Goal: Task Accomplishment & Management: Use online tool/utility

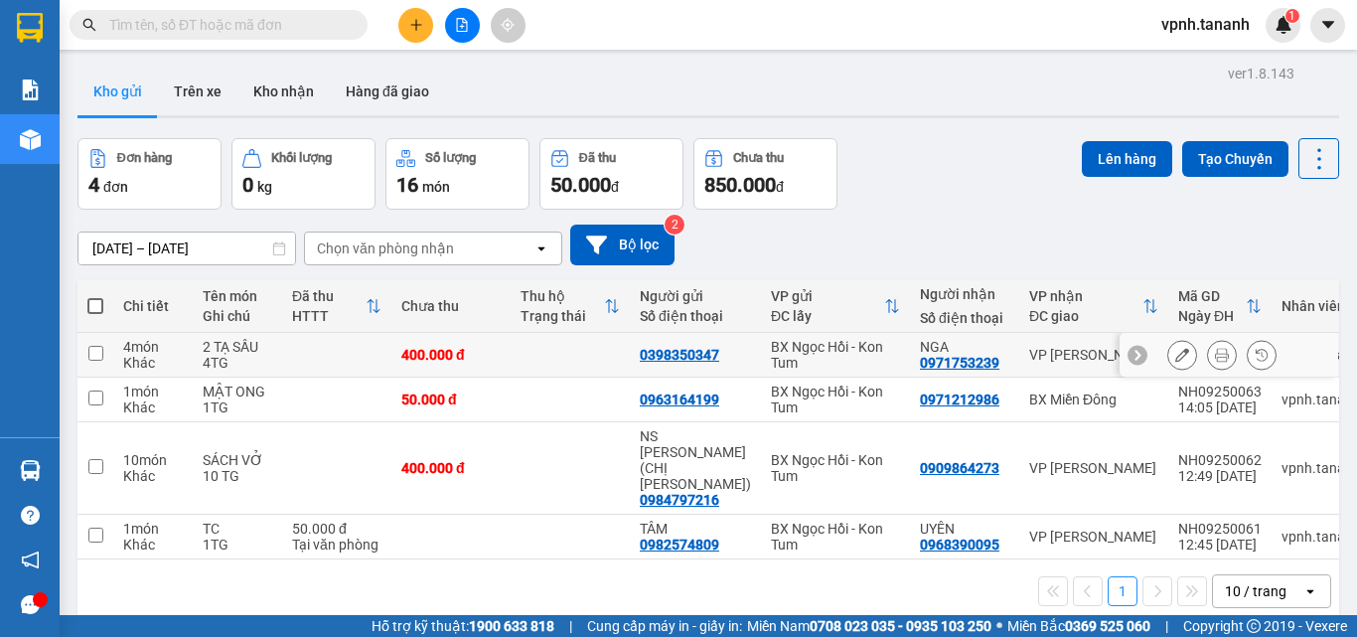
click at [98, 356] on input "checkbox" at bounding box center [95, 353] width 15 height 15
checkbox input "true"
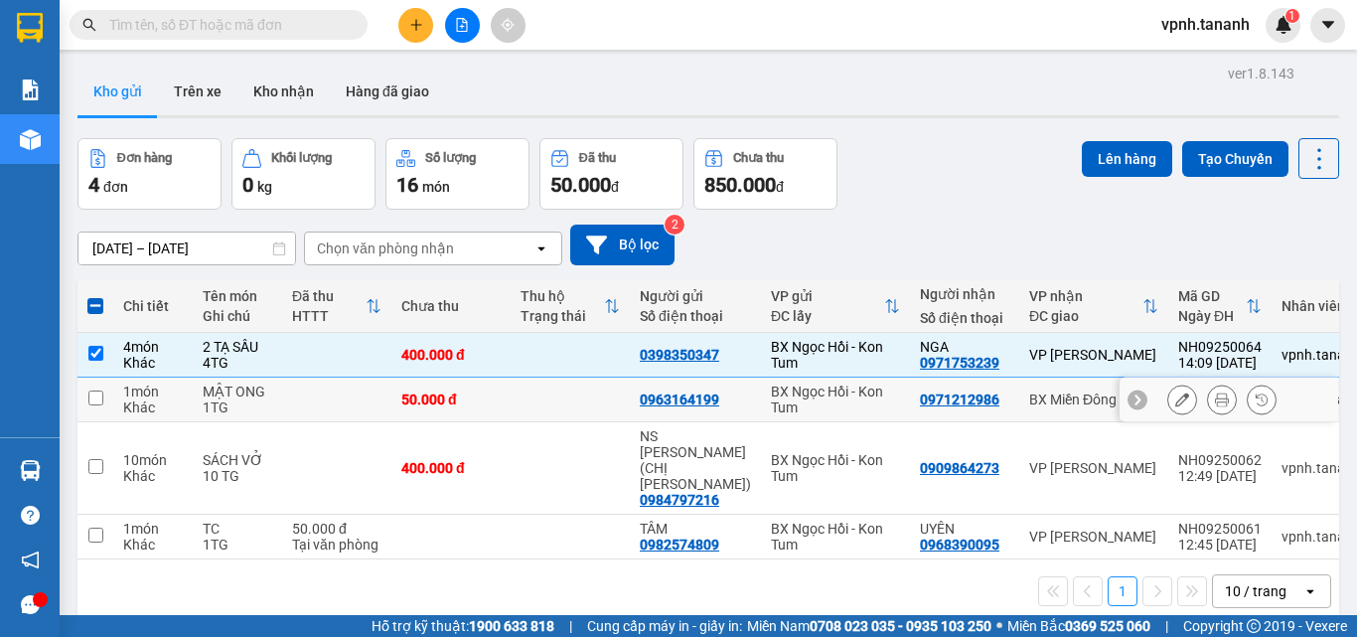
click at [92, 395] on input "checkbox" at bounding box center [95, 397] width 15 height 15
checkbox input "true"
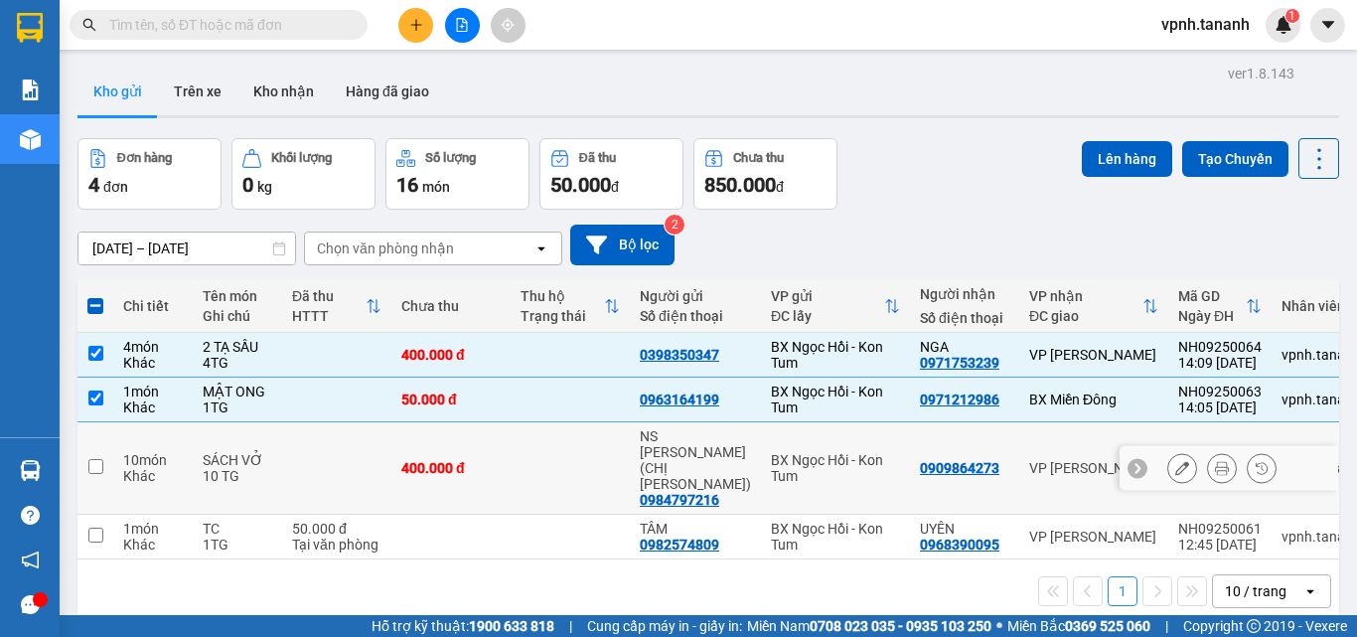
click at [97, 459] on input "checkbox" at bounding box center [95, 466] width 15 height 15
checkbox input "true"
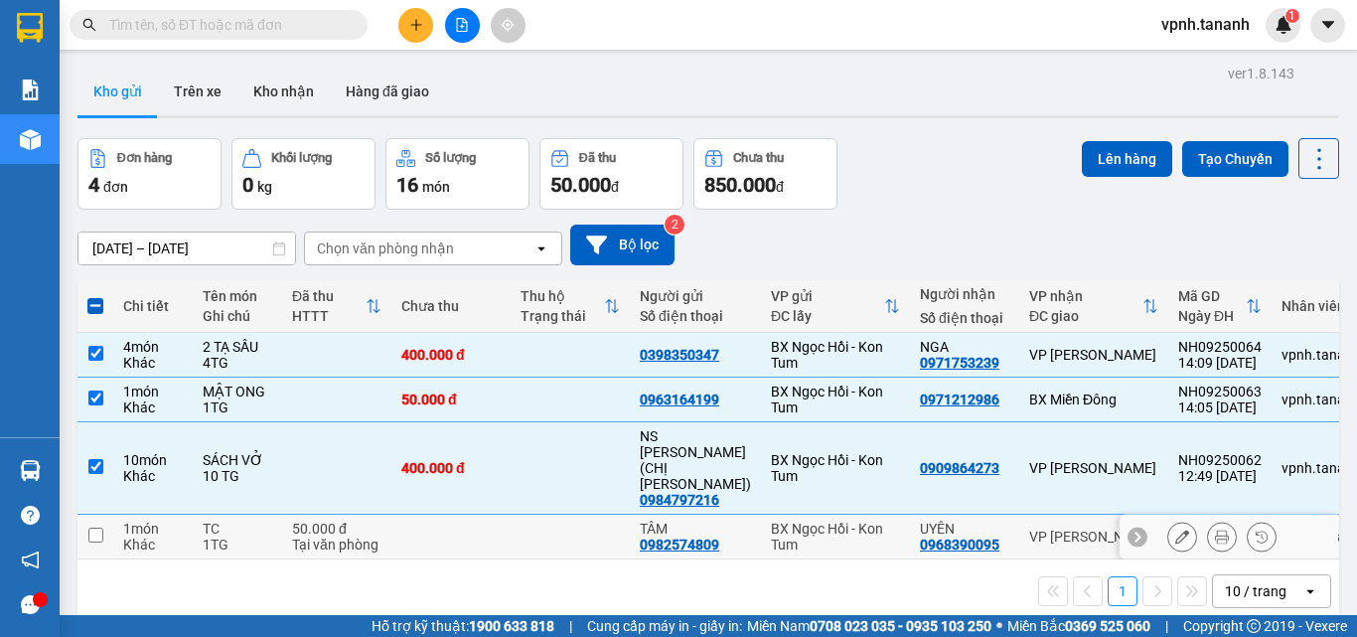
click at [97, 527] on input "checkbox" at bounding box center [95, 534] width 15 height 15
checkbox input "true"
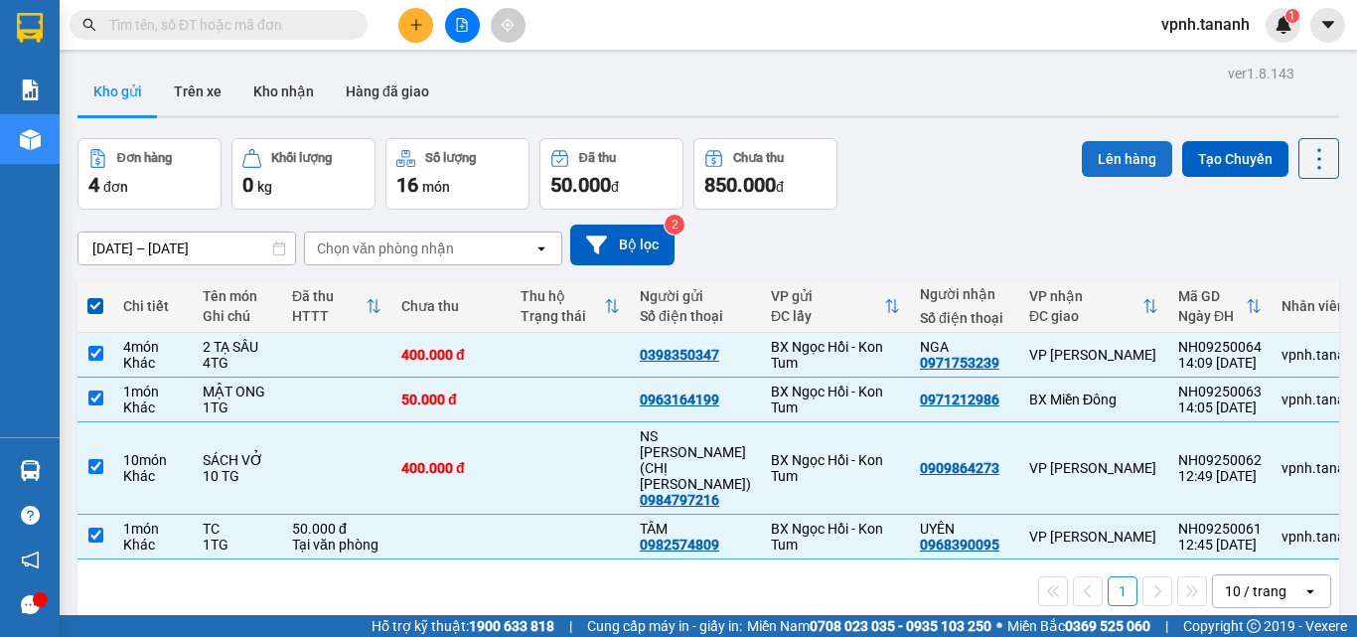
click at [1096, 162] on button "Lên hàng" at bounding box center [1127, 159] width 90 height 36
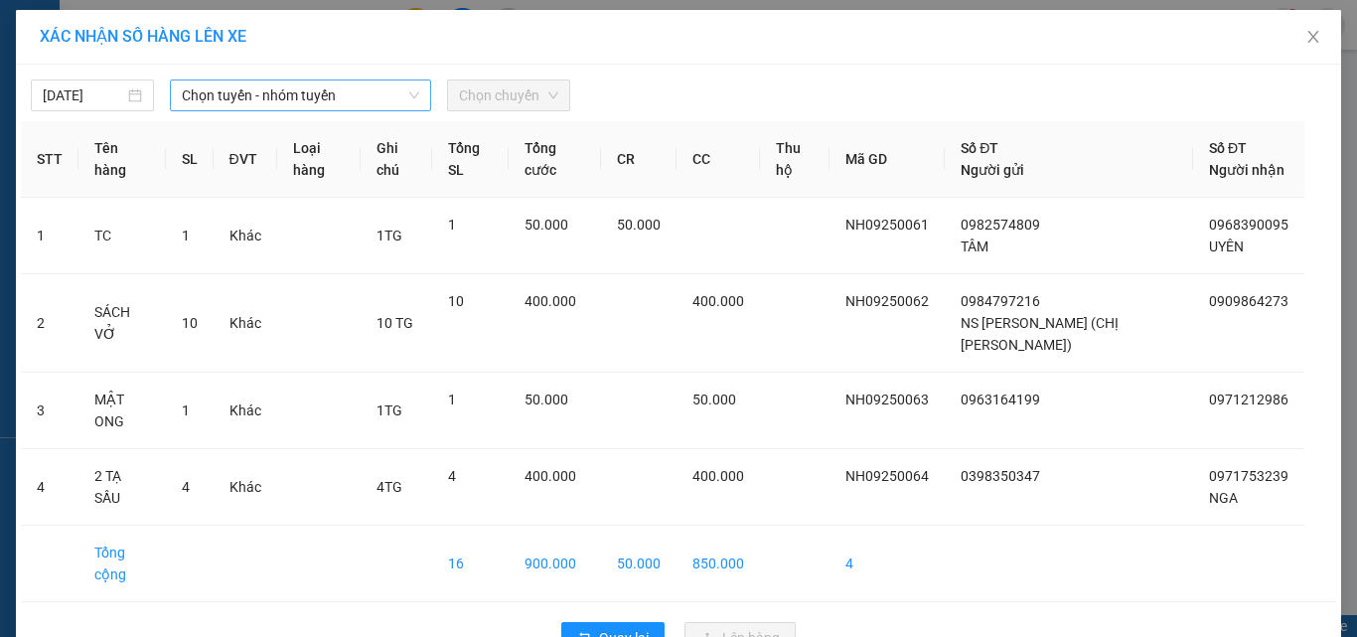
click at [344, 103] on span "Chọn tuyến - nhóm tuyến" at bounding box center [300, 95] width 237 height 30
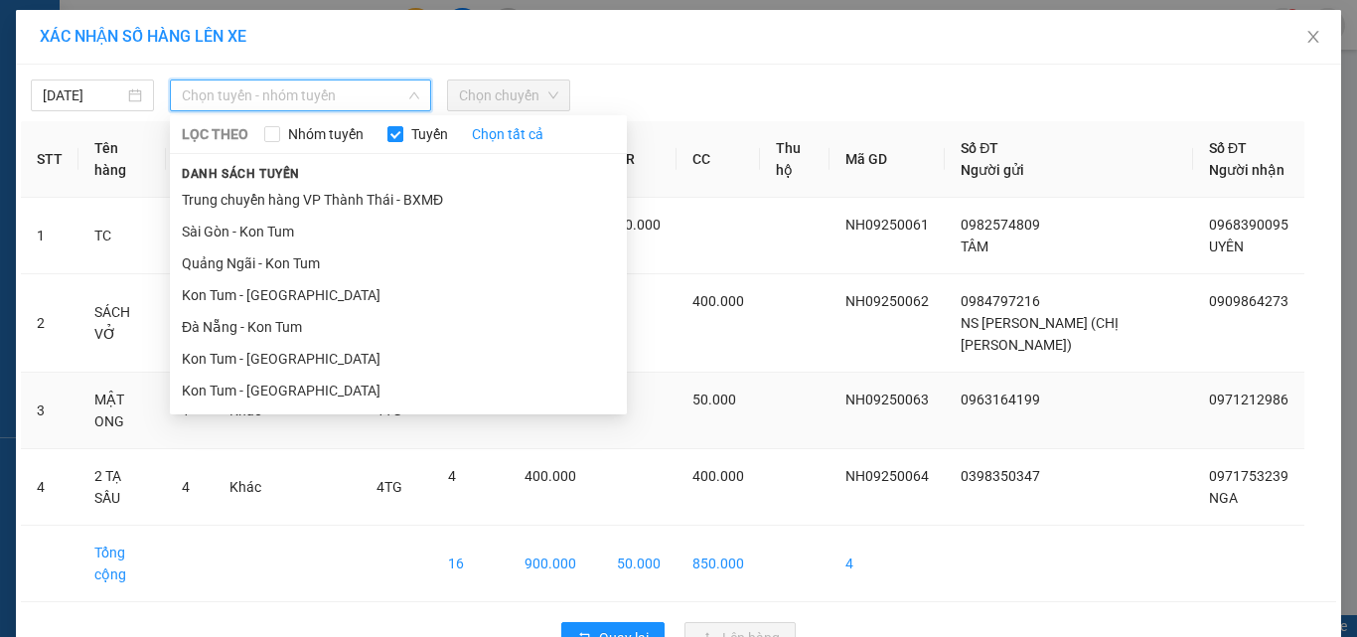
drag, startPoint x: 340, startPoint y: 385, endPoint x: 343, endPoint y: 357, distance: 29.0
click at [339, 385] on li "Kon Tum - [GEOGRAPHIC_DATA]" at bounding box center [398, 390] width 457 height 32
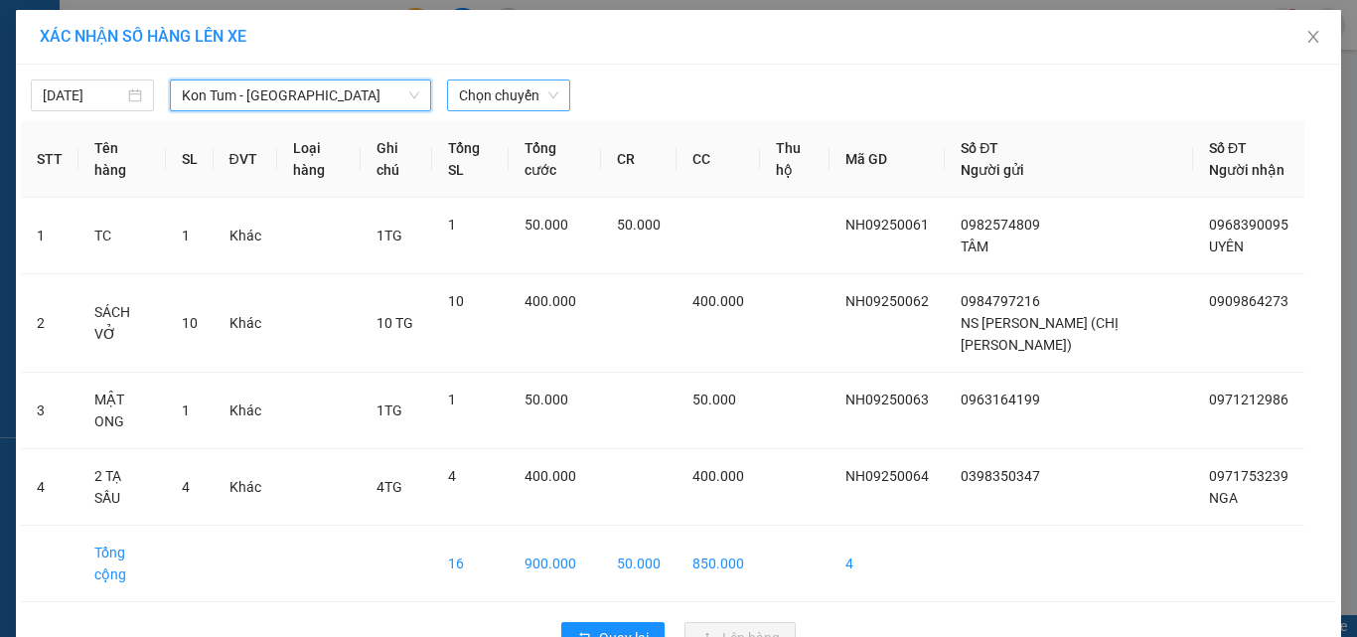
click at [503, 99] on span "Chọn chuyến" at bounding box center [508, 95] width 99 height 30
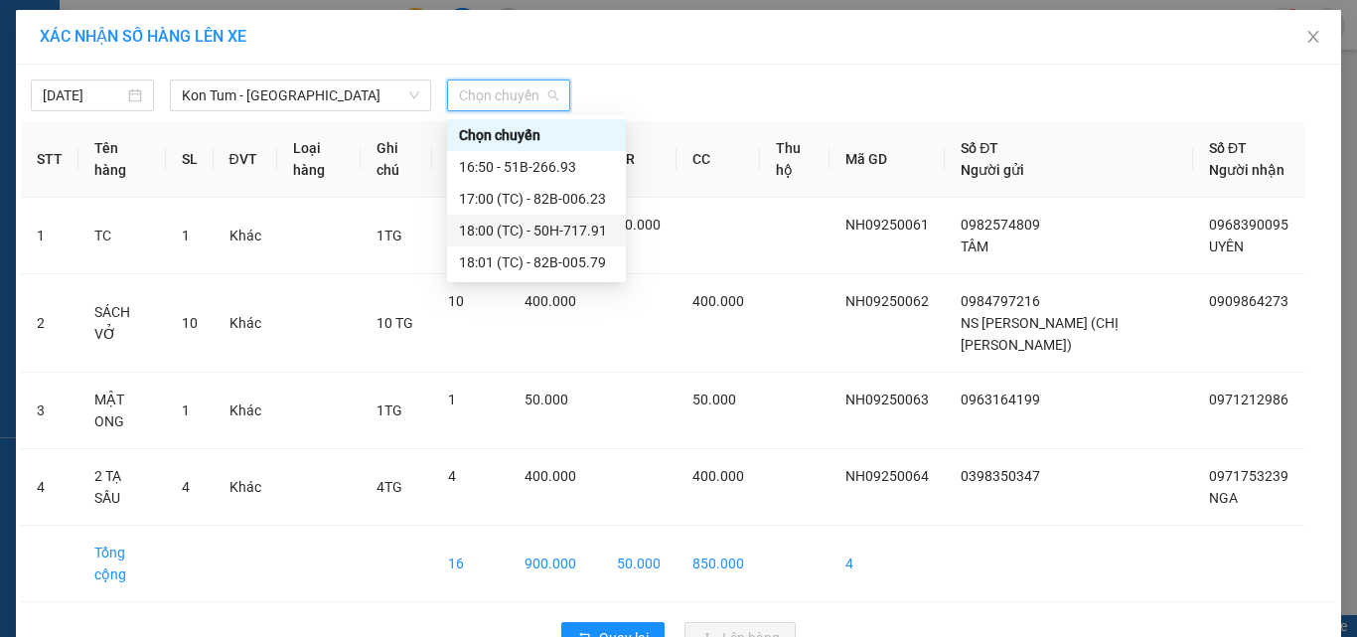
click at [556, 229] on div "18:00 (TC) - 50H-717.91" at bounding box center [536, 230] width 155 height 22
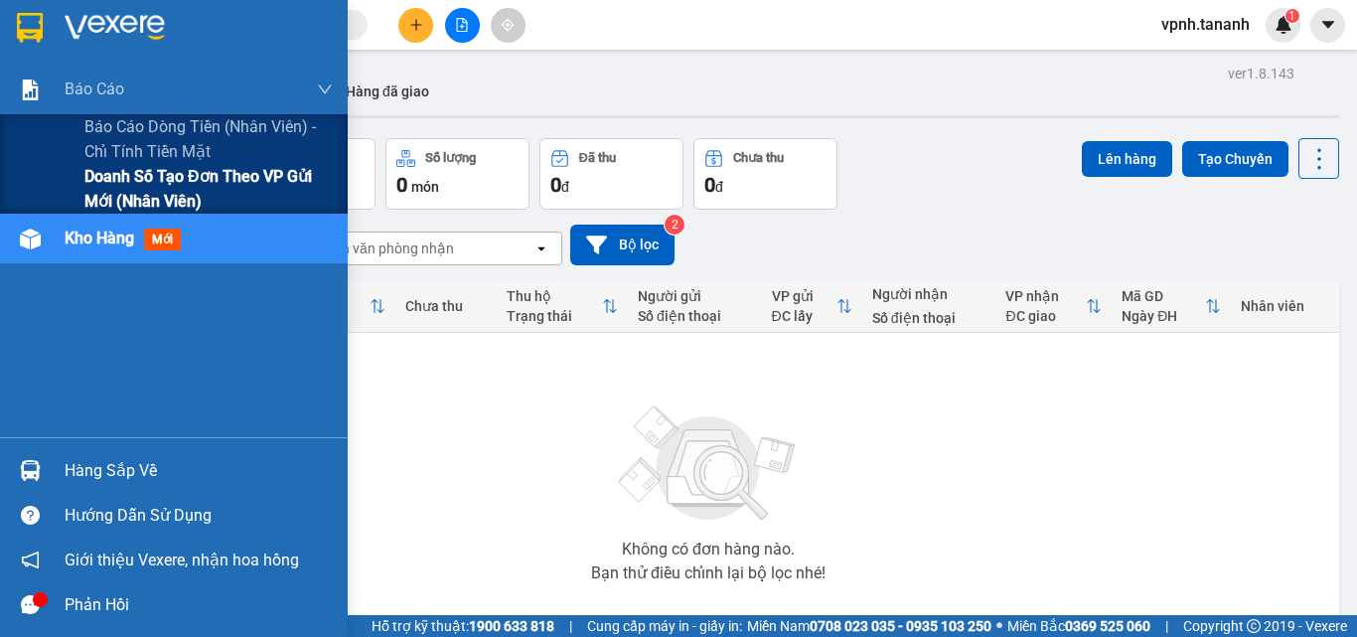
click at [141, 183] on span "Doanh số tạo đơn theo VP gửi mới (nhân viên)" at bounding box center [208, 189] width 248 height 50
